Goal: Check status: Check status

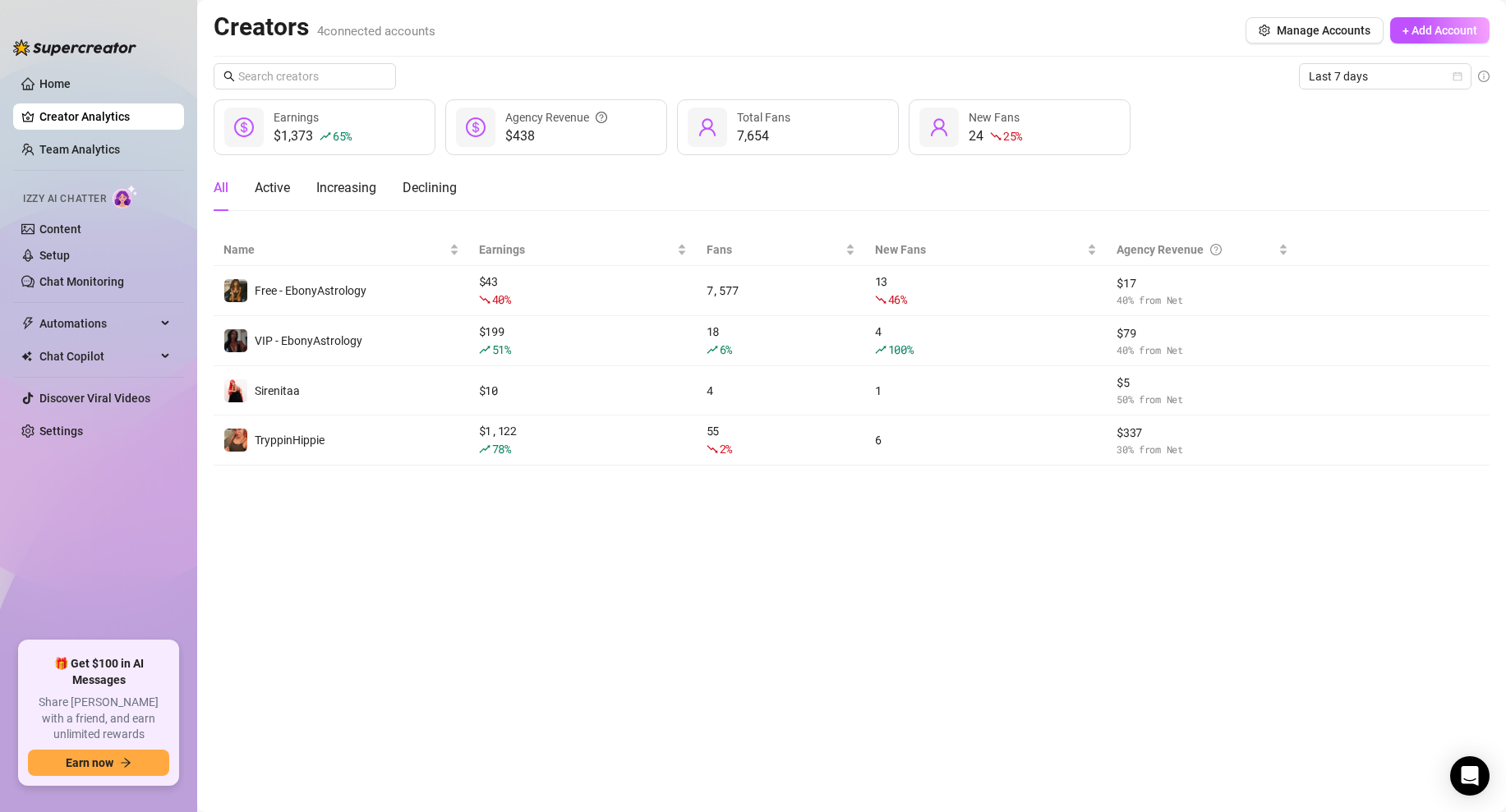
click at [556, 704] on main "Creators 4 connected accounts Manage Accounts + Add Account Last 7 days $1,373 …" at bounding box center [852, 406] width 1309 height 812
click at [1457, 73] on icon "calendar" at bounding box center [1458, 77] width 9 height 9
click at [1349, 217] on div "Custom date" at bounding box center [1385, 214] width 146 height 18
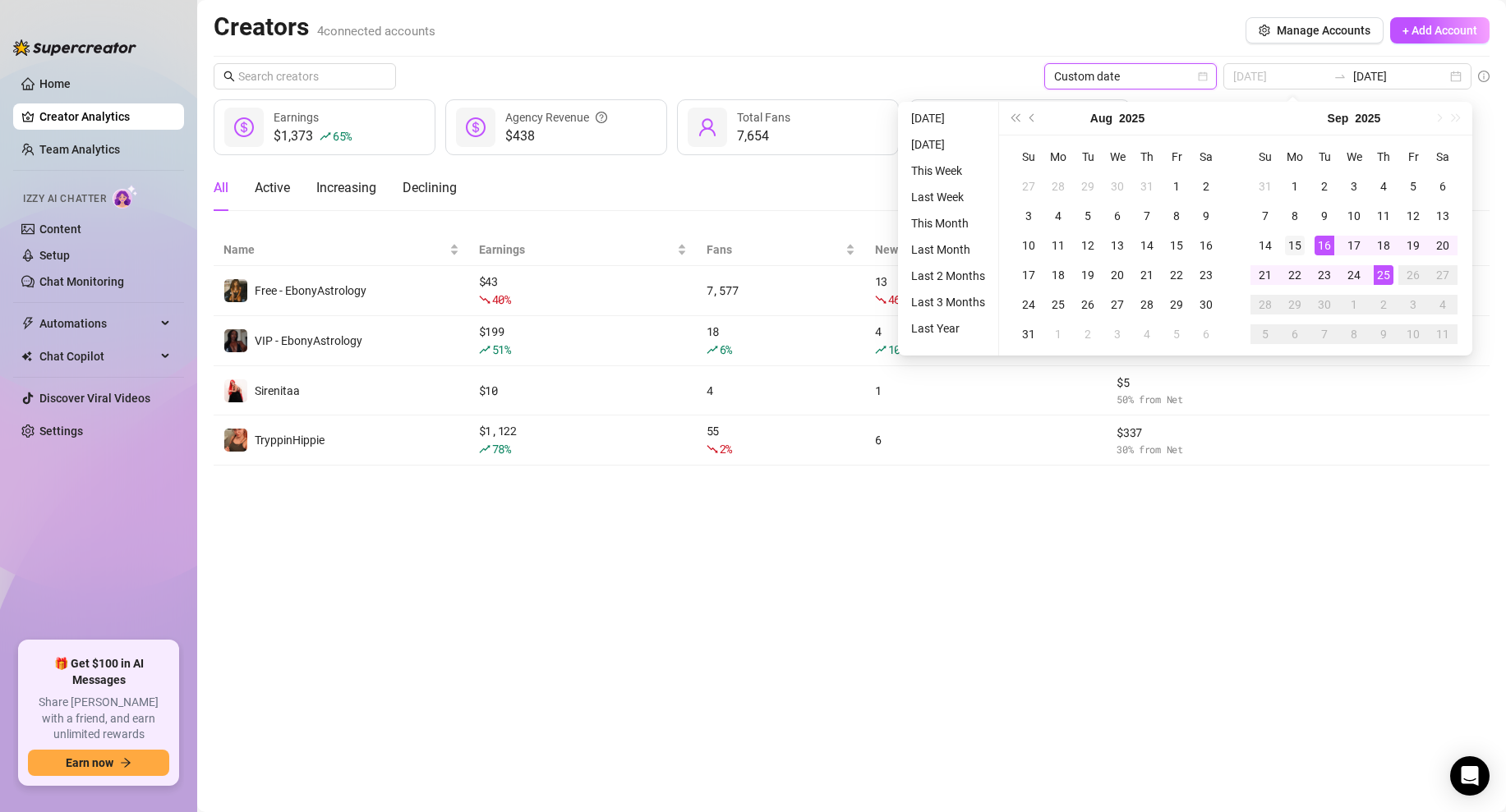
type input "[DATE]"
click at [1295, 244] on div "15" at bounding box center [1295, 245] width 20 height 20
type input "[DATE]"
click at [1384, 278] on div "25" at bounding box center [1383, 275] width 20 height 20
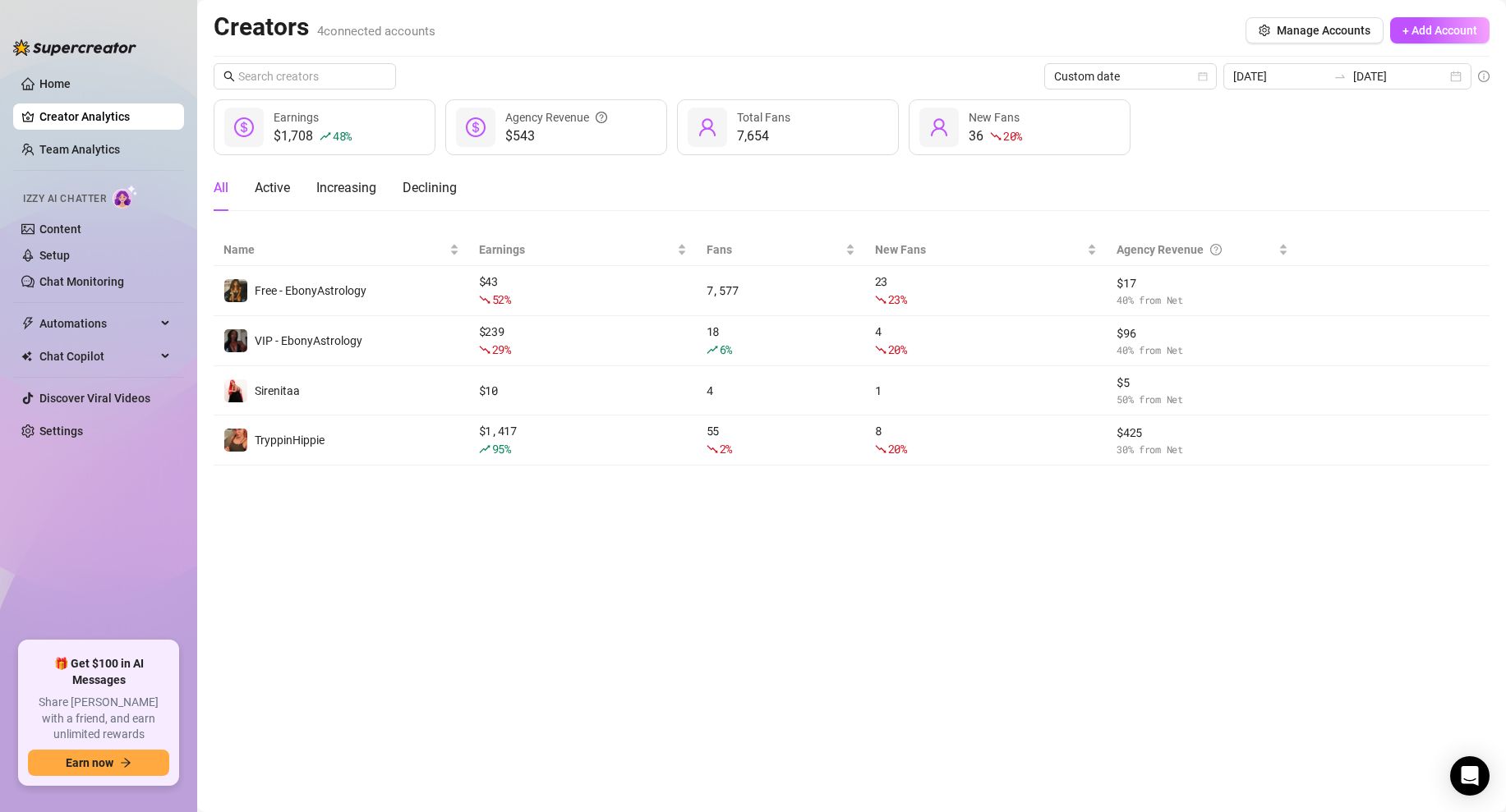
click at [1235, 140] on div "$1,708 48 % Earnings $543 Agency Revenue 7,654 Total Fans 36 20 % New Fans" at bounding box center [851, 127] width 1275 height 56
click at [70, 78] on link "Home" at bounding box center [55, 83] width 31 height 13
